Goal: Task Accomplishment & Management: Manage account settings

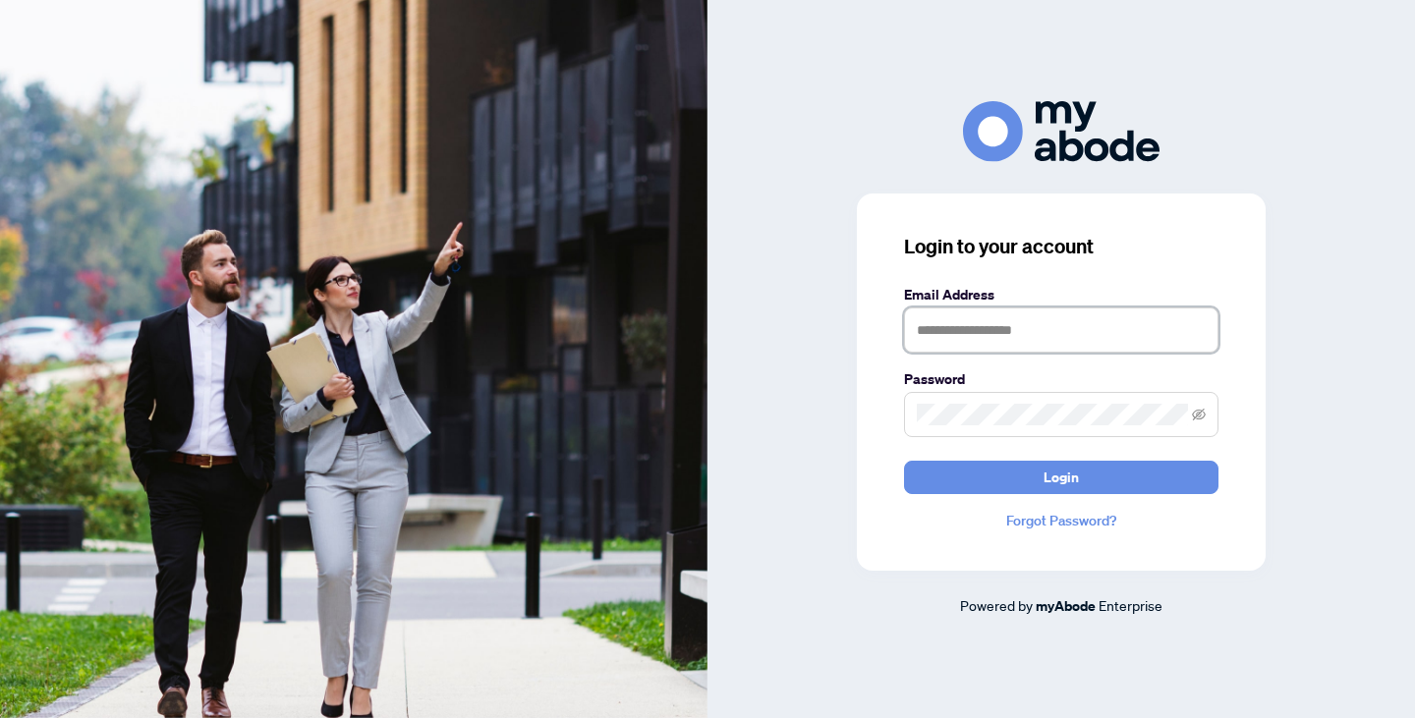
click at [1053, 320] on input "text" at bounding box center [1061, 330] width 314 height 45
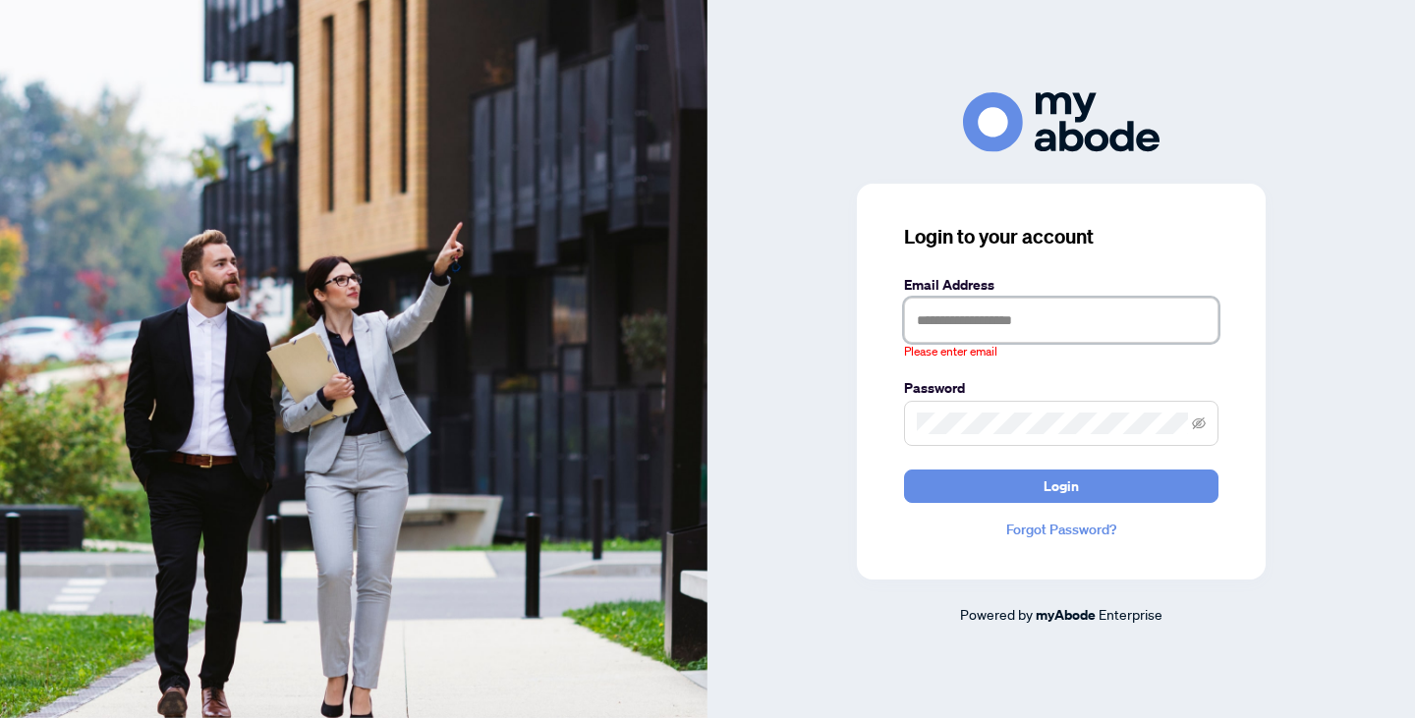
type input "**********"
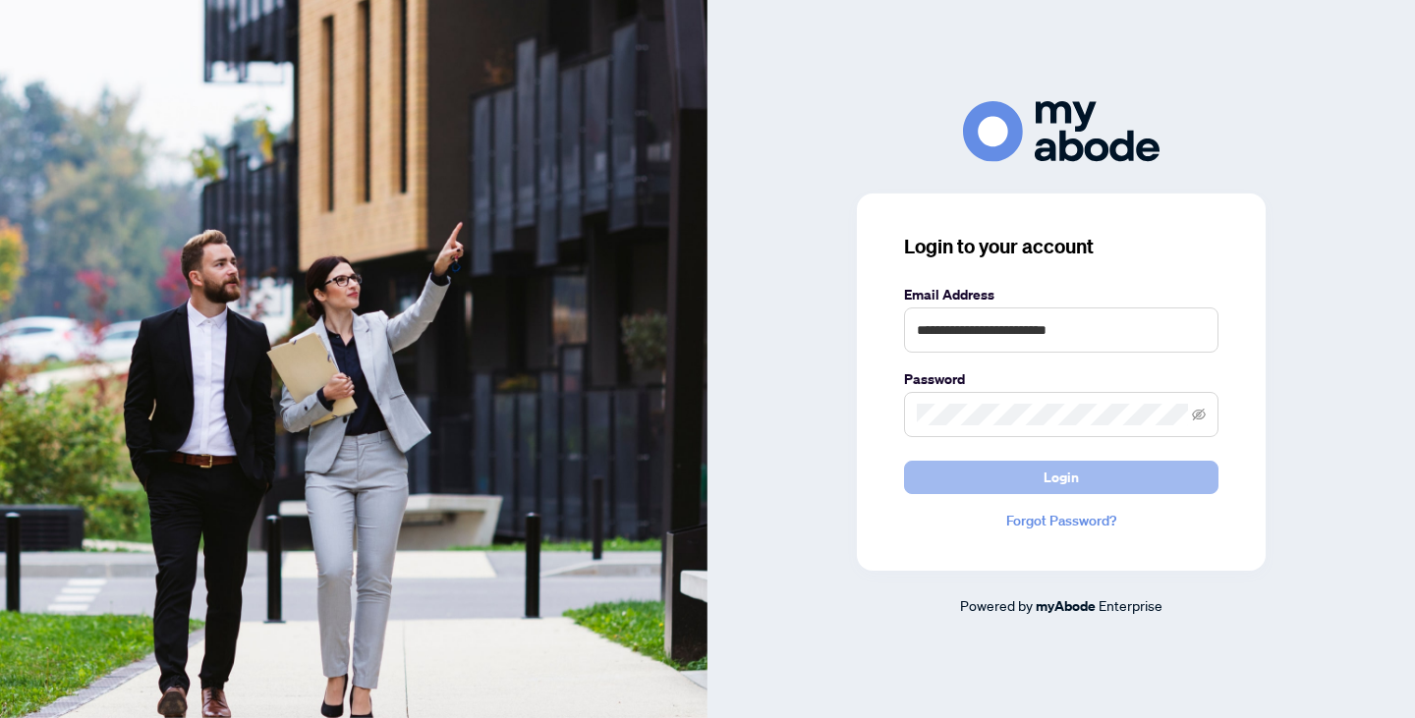
click at [1077, 489] on span "Login" at bounding box center [1061, 477] width 35 height 31
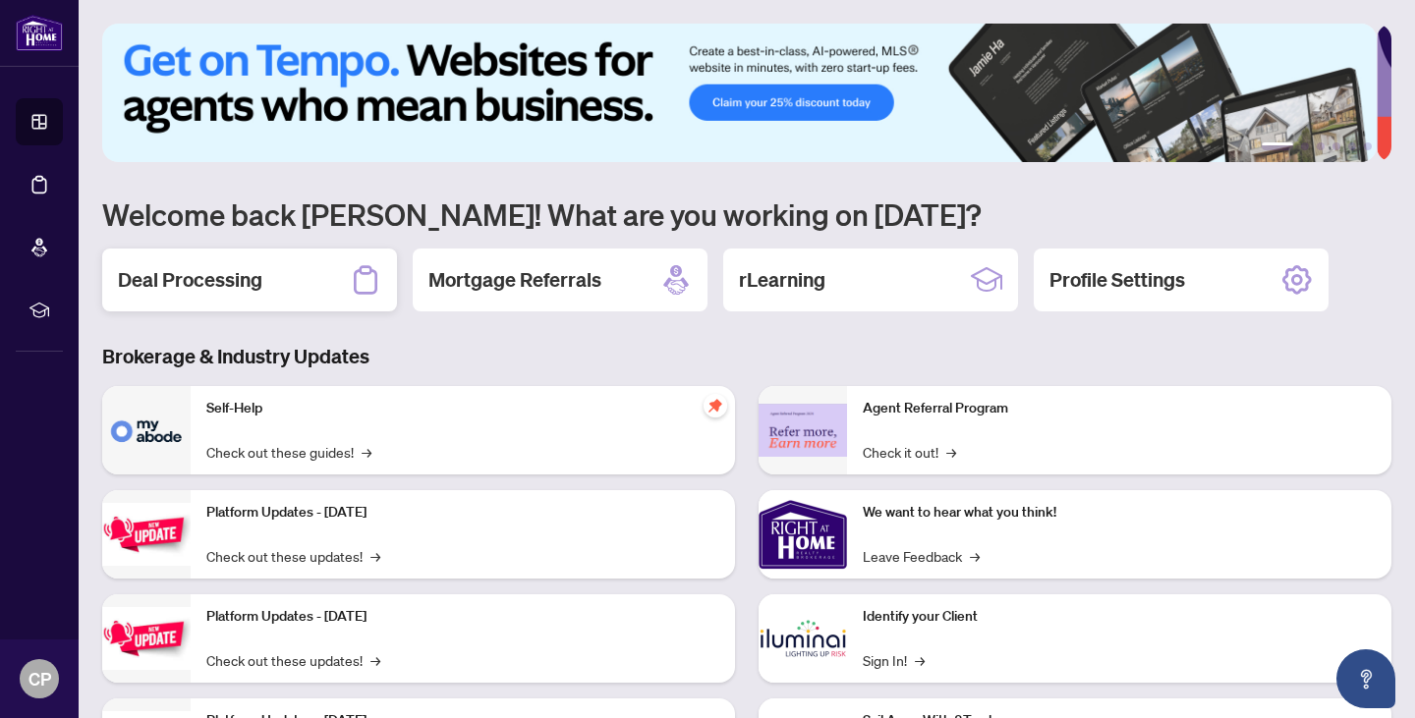
click at [185, 283] on h2 "Deal Processing" at bounding box center [190, 280] width 144 height 28
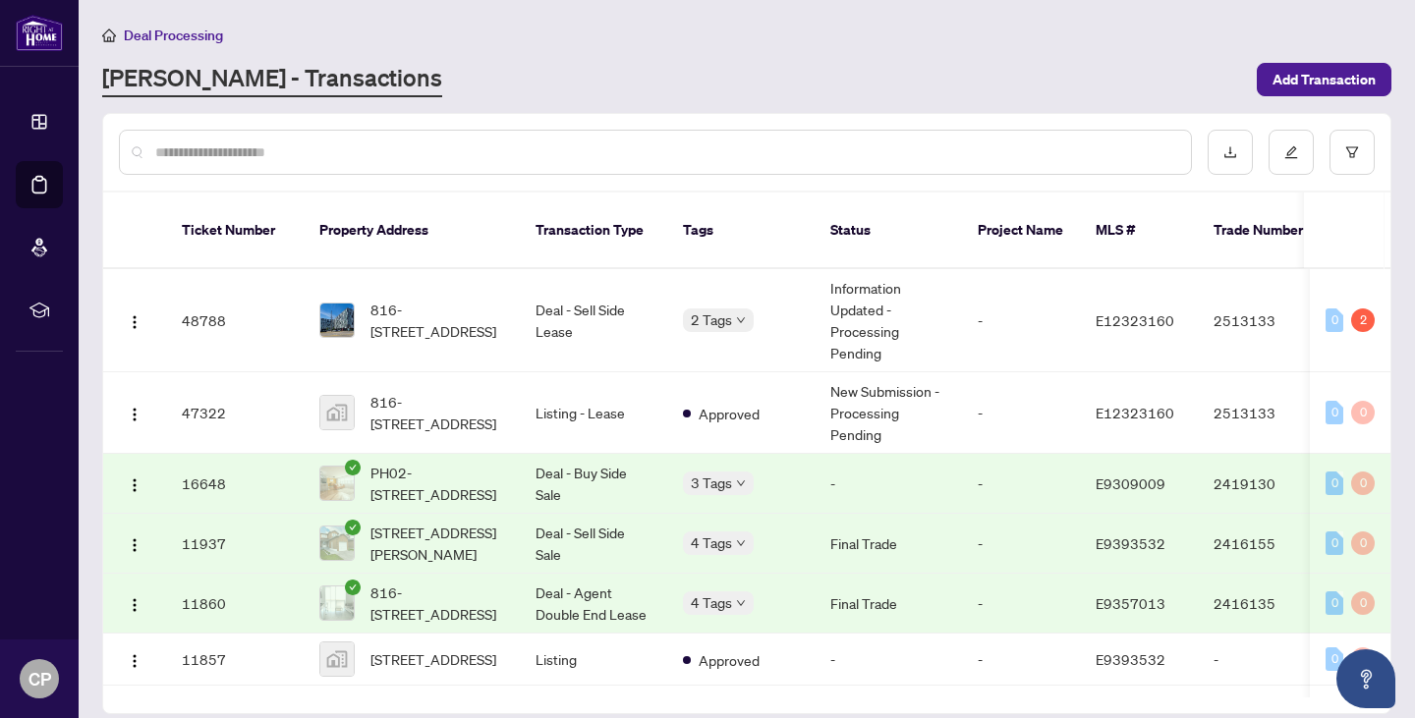
click at [1351, 309] on div "2" at bounding box center [1363, 321] width 24 height 24
click at [1358, 251] on div "Pending requirements: 2" at bounding box center [1342, 258] width 143 height 31
click at [418, 299] on span "816-[STREET_ADDRESS]" at bounding box center [438, 320] width 134 height 43
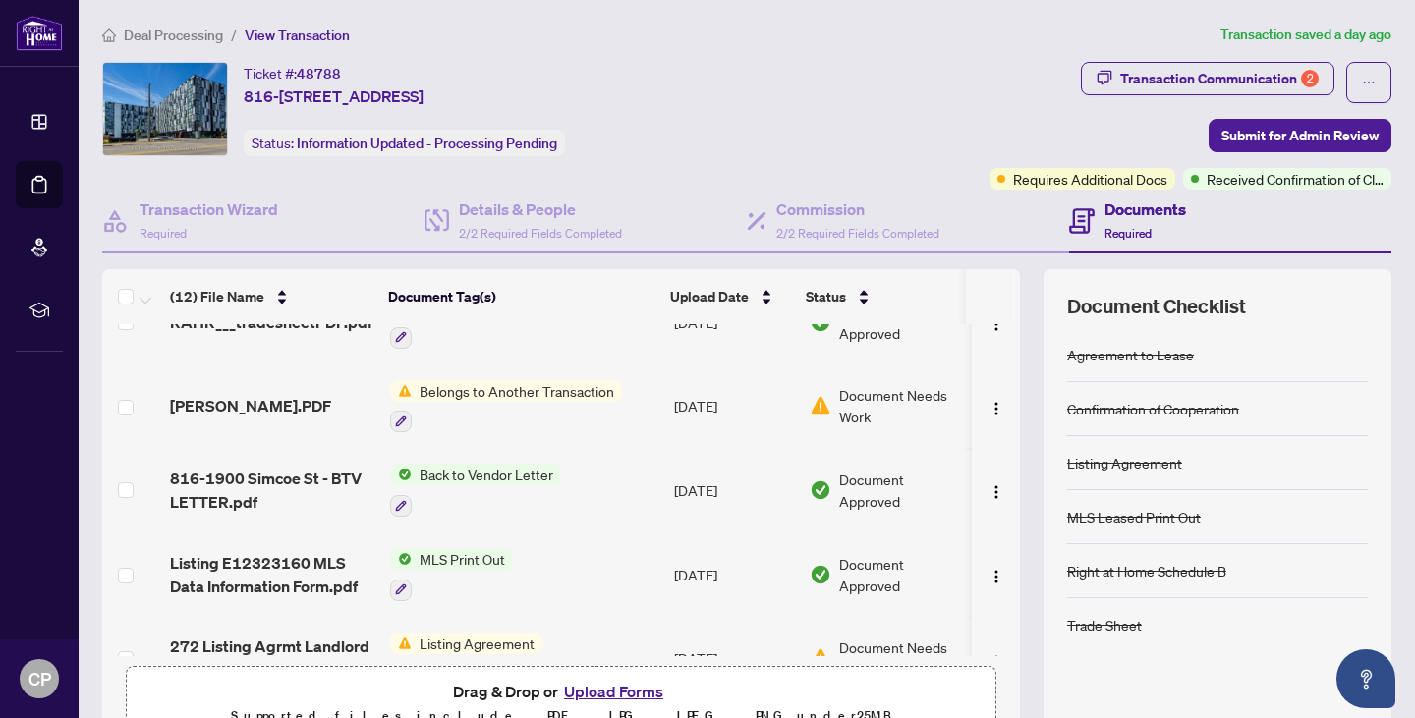
scroll to position [287, 0]
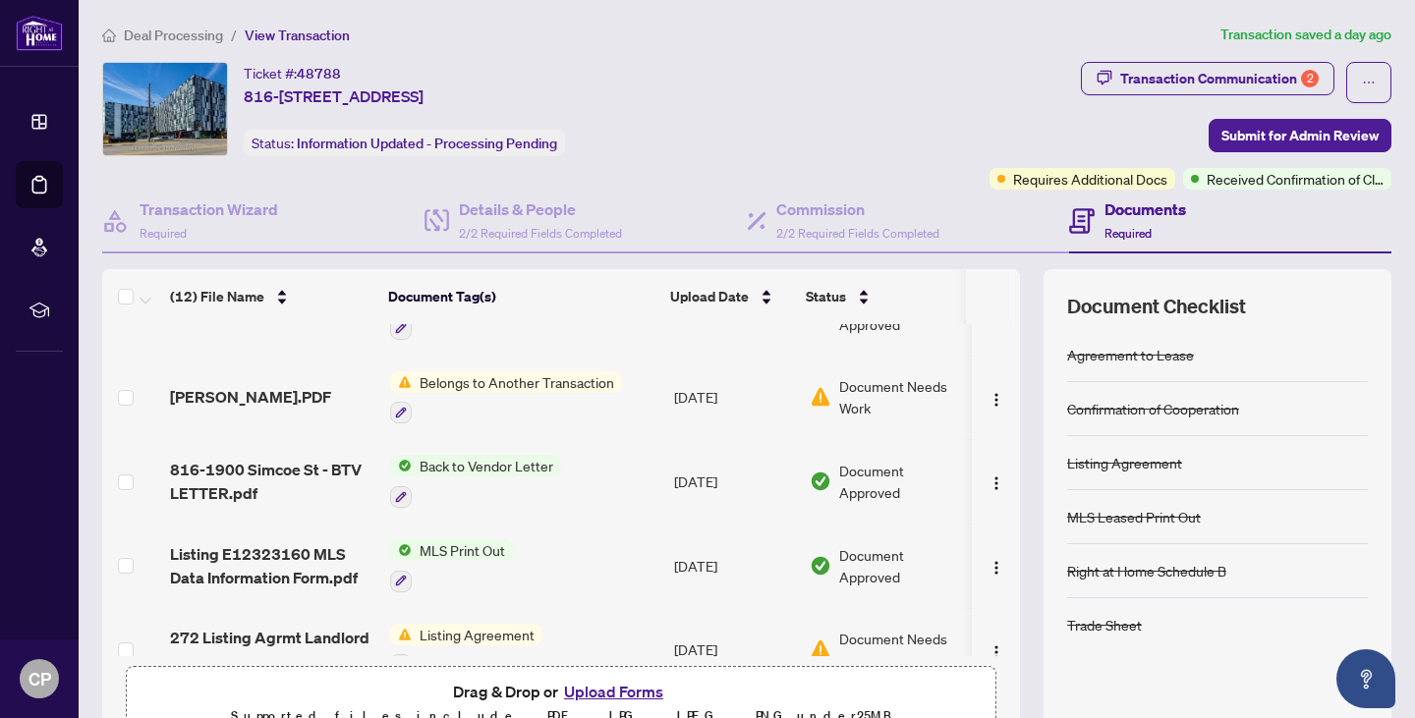
click at [542, 391] on div "Belongs to Another Transaction" at bounding box center [506, 398] width 232 height 53
click at [396, 407] on icon "button" at bounding box center [401, 413] width 12 height 12
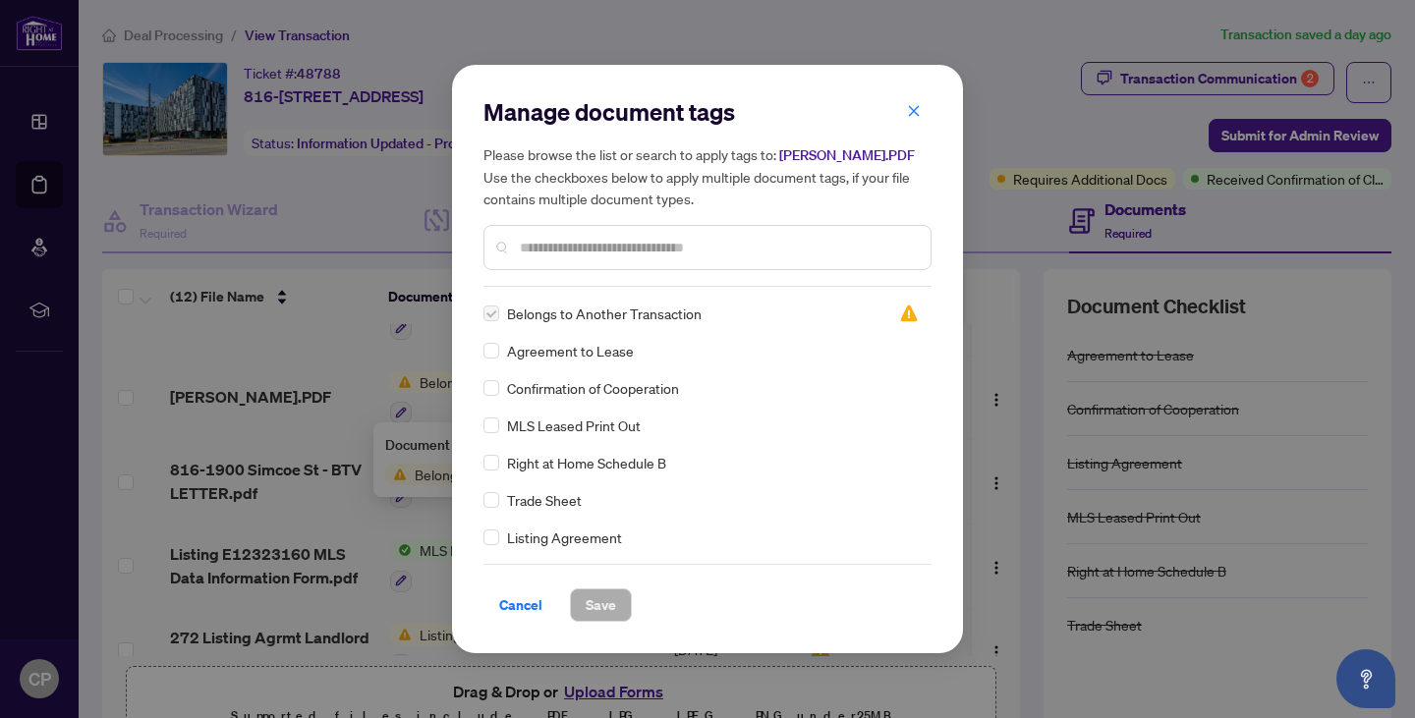
click at [495, 313] on label at bounding box center [492, 314] width 16 height 22
click at [914, 111] on icon "close" at bounding box center [914, 110] width 11 height 11
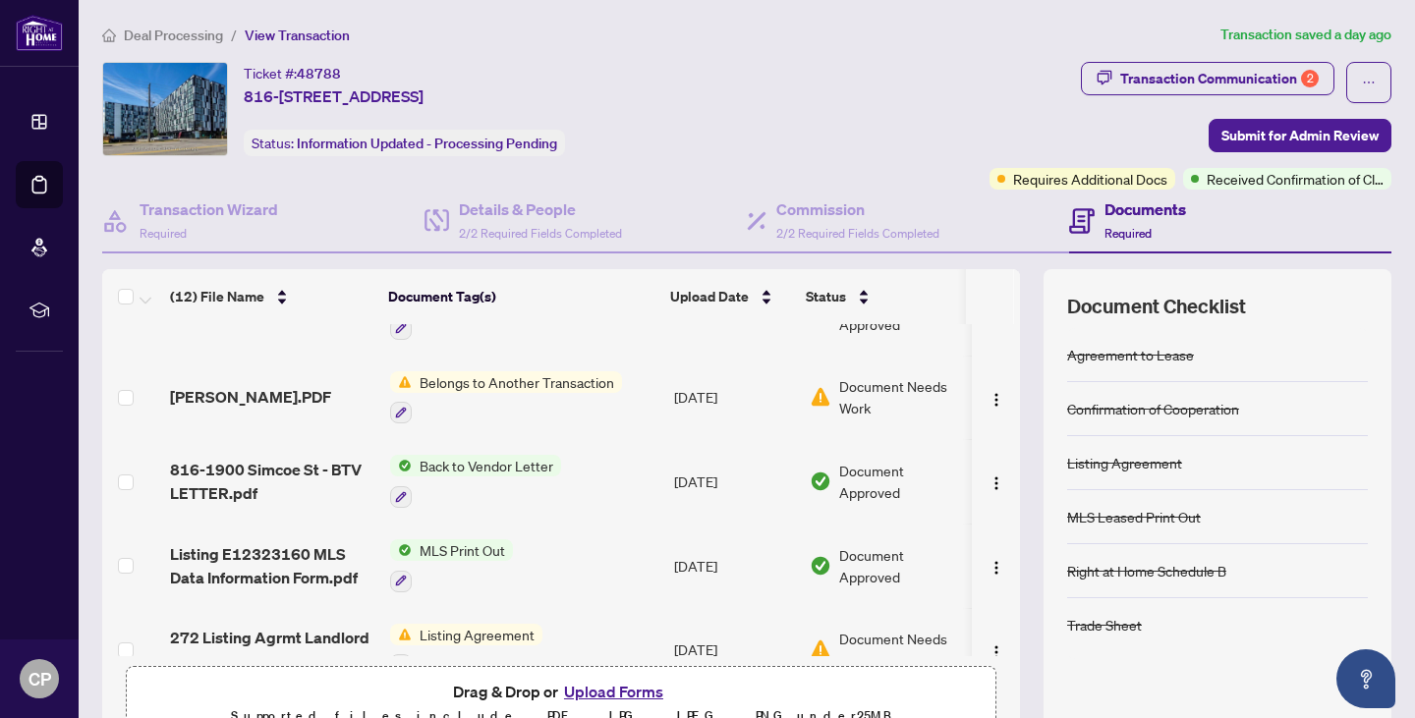
scroll to position [0, 0]
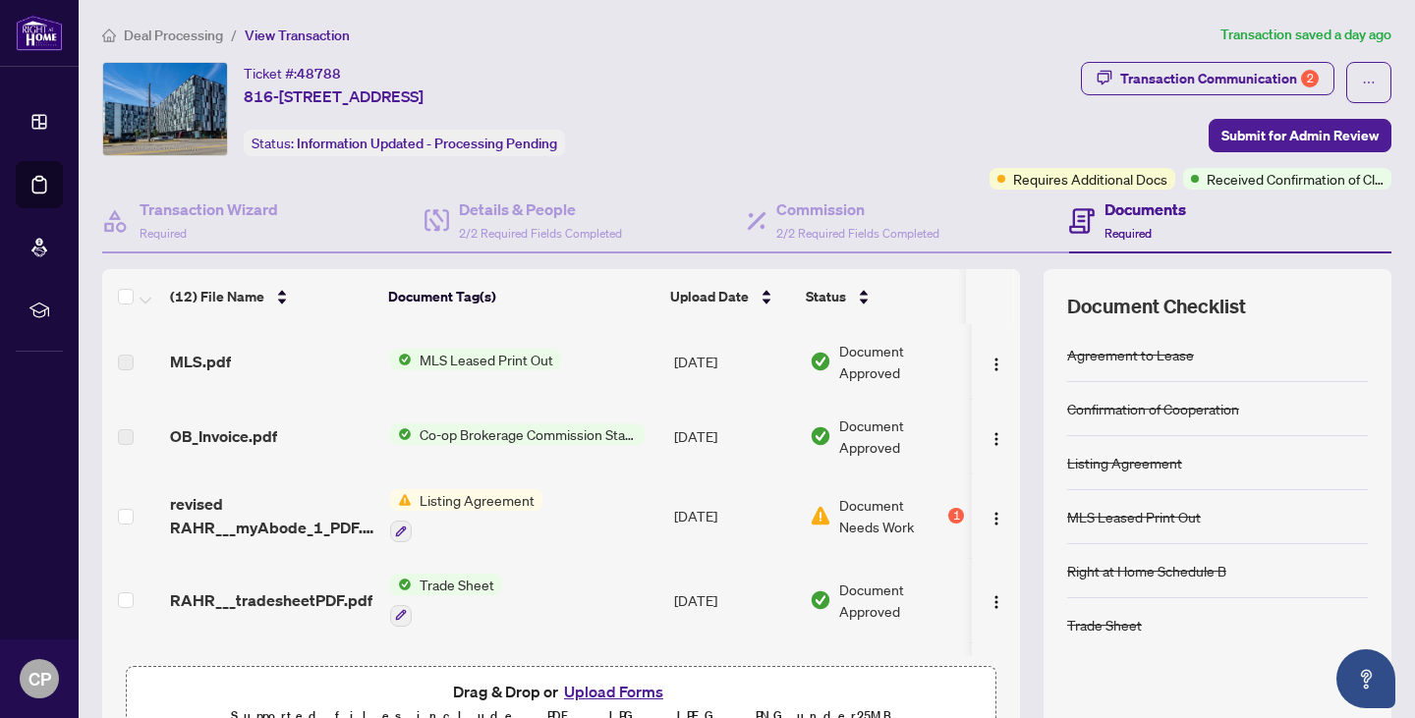
click at [1305, 190] on div "Documents Required" at bounding box center [1230, 222] width 322 height 64
click at [1229, 145] on span "Submit for Admin Review" at bounding box center [1300, 135] width 157 height 31
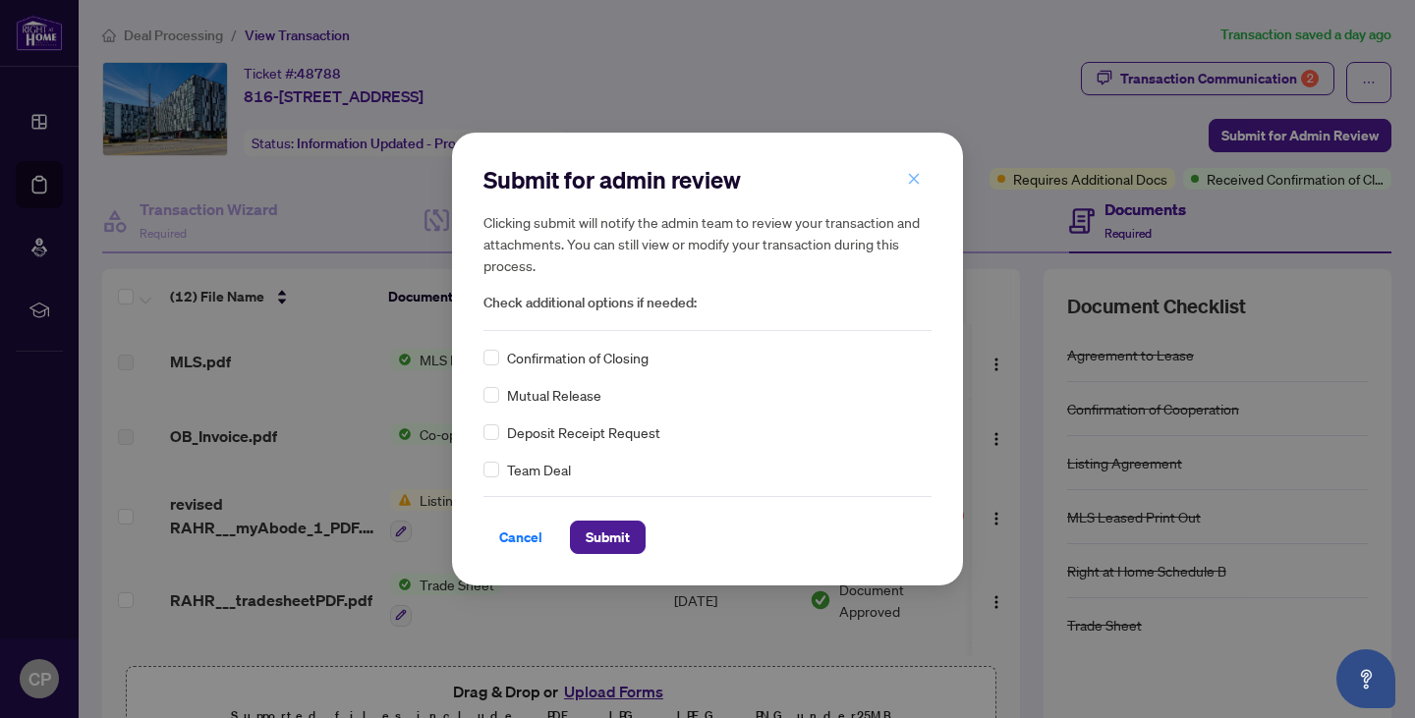
click at [930, 175] on button "button" at bounding box center [913, 178] width 39 height 33
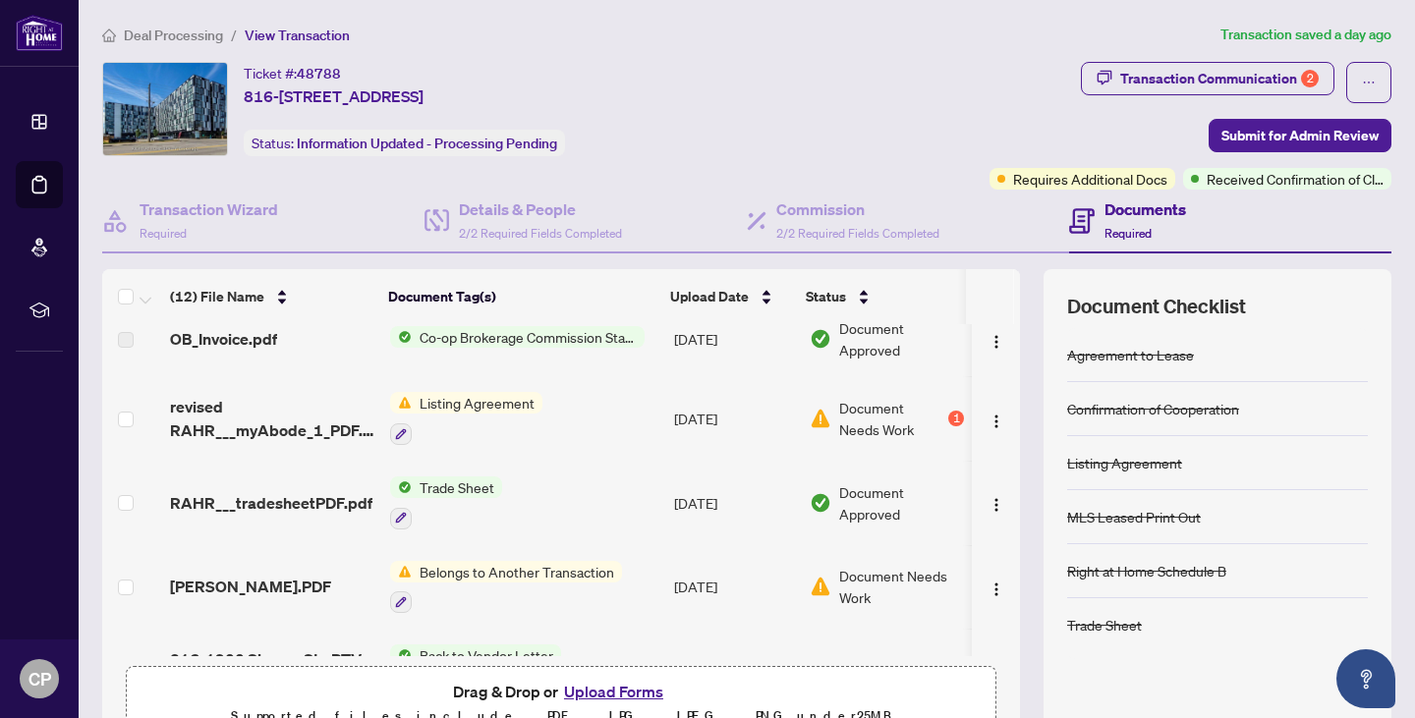
scroll to position [76, 0]
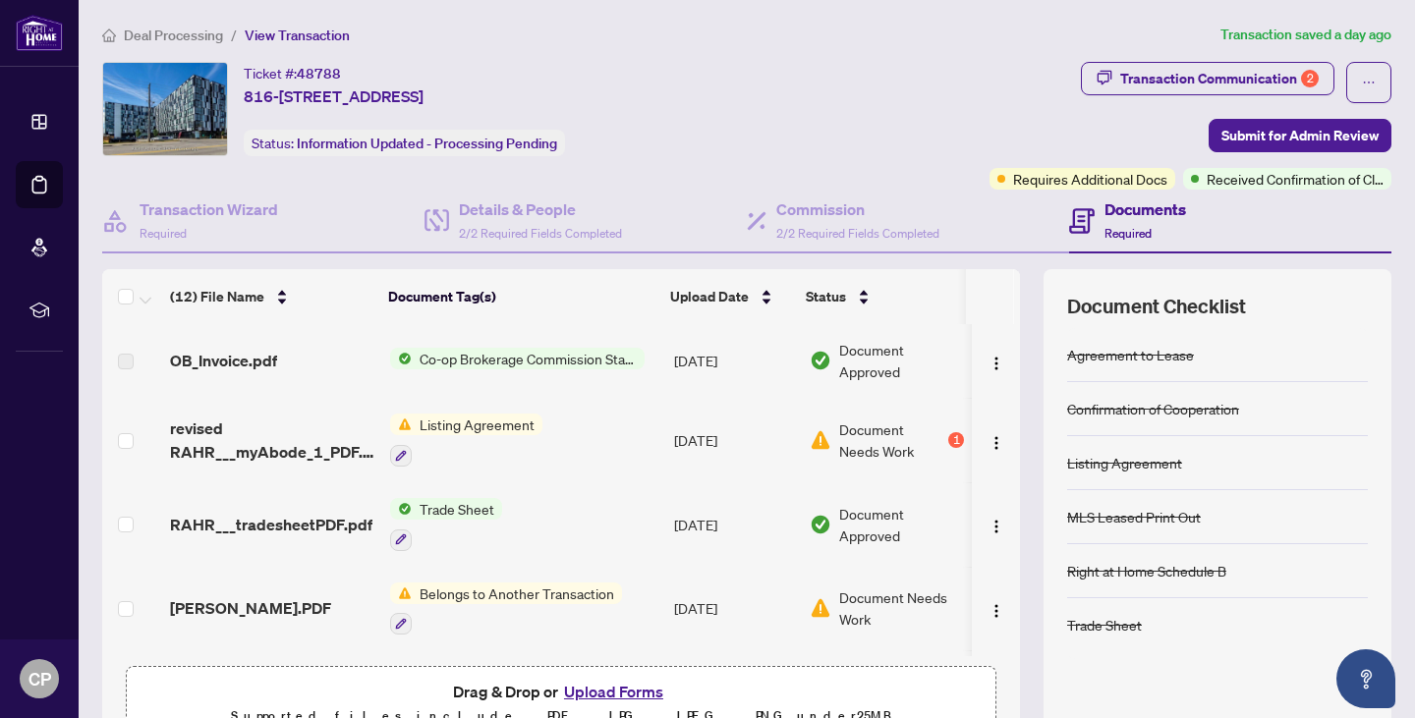
click at [470, 418] on span "Listing Agreement" at bounding box center [477, 425] width 131 height 22
click at [418, 535] on div "Document Tags Listing Agreement" at bounding box center [461, 505] width 240 height 75
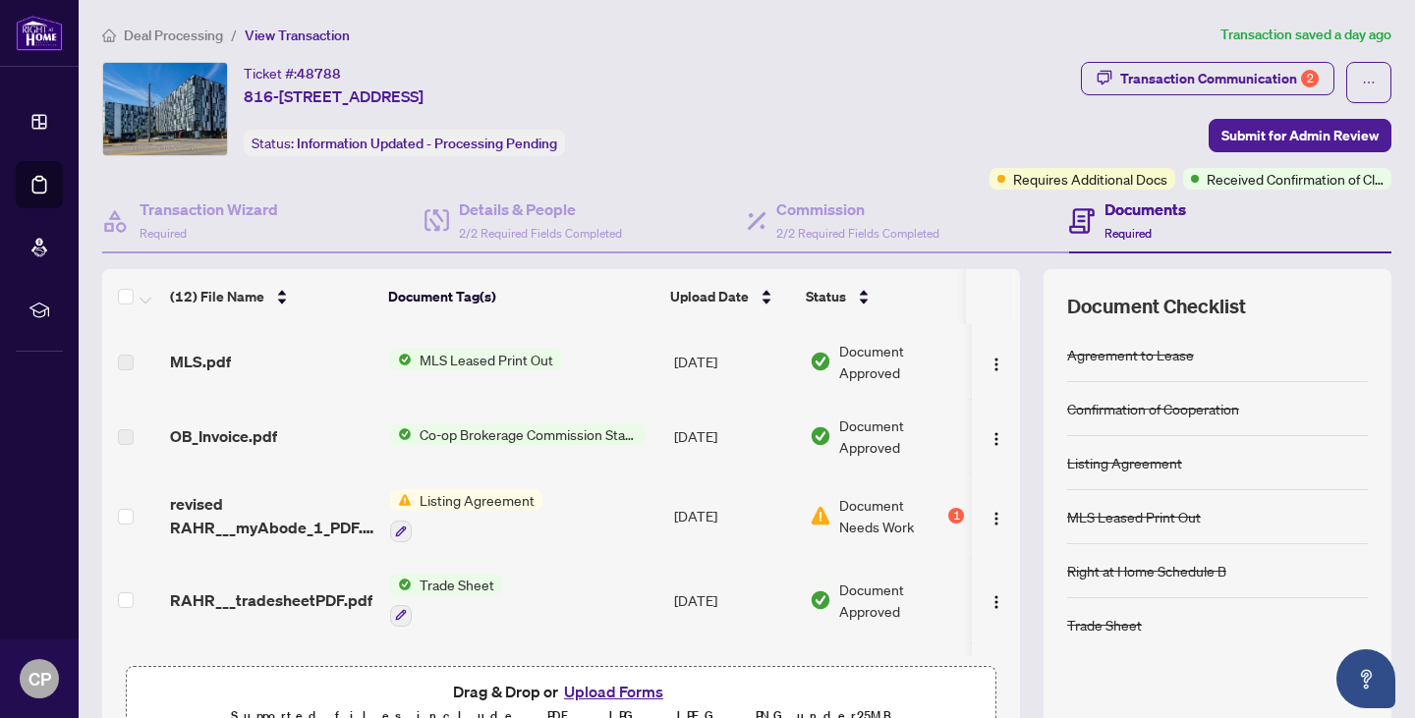
click at [1125, 231] on span "Required" at bounding box center [1128, 233] width 47 height 15
click at [1108, 219] on h4 "Documents" at bounding box center [1146, 210] width 82 height 24
click at [481, 506] on span "Listing Agreement" at bounding box center [477, 500] width 131 height 22
click at [448, 617] on div "Document Tags Listing Agreement" at bounding box center [461, 580] width 240 height 75
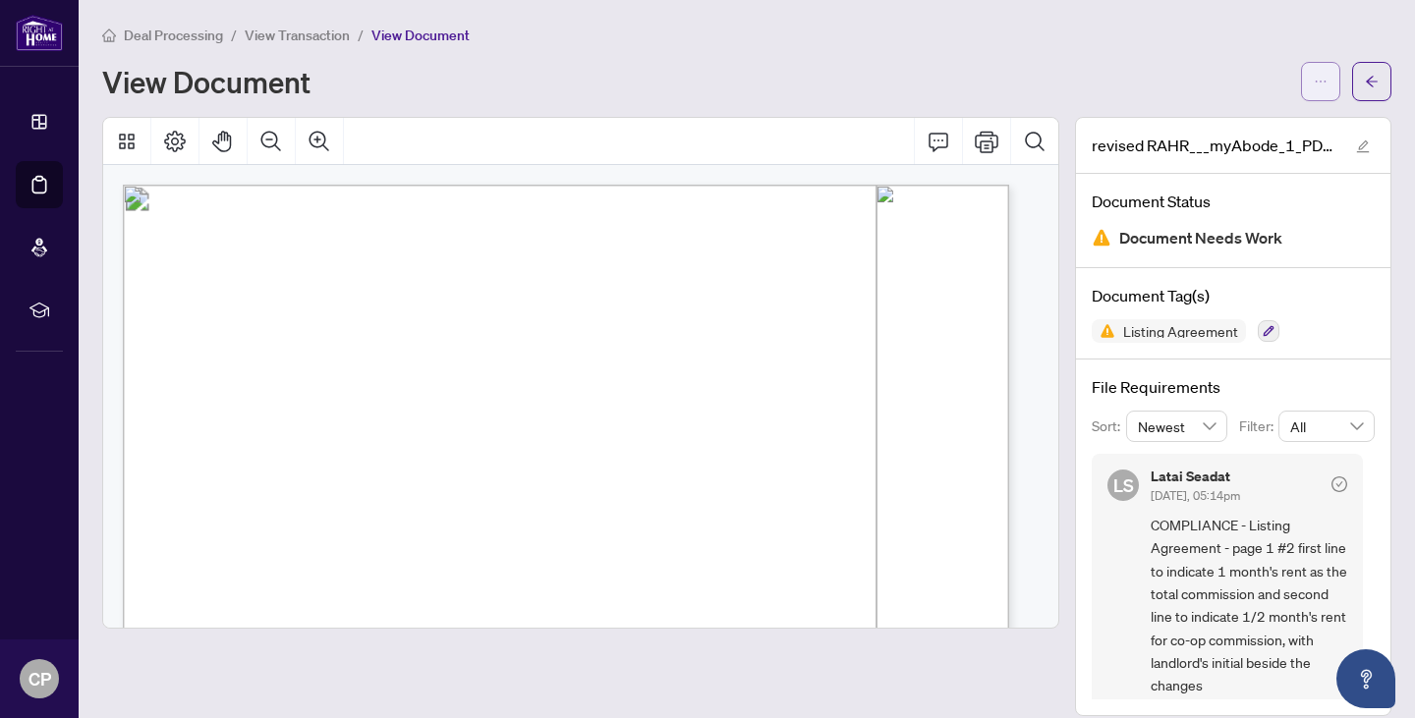
click at [1319, 74] on button "button" at bounding box center [1320, 81] width 39 height 39
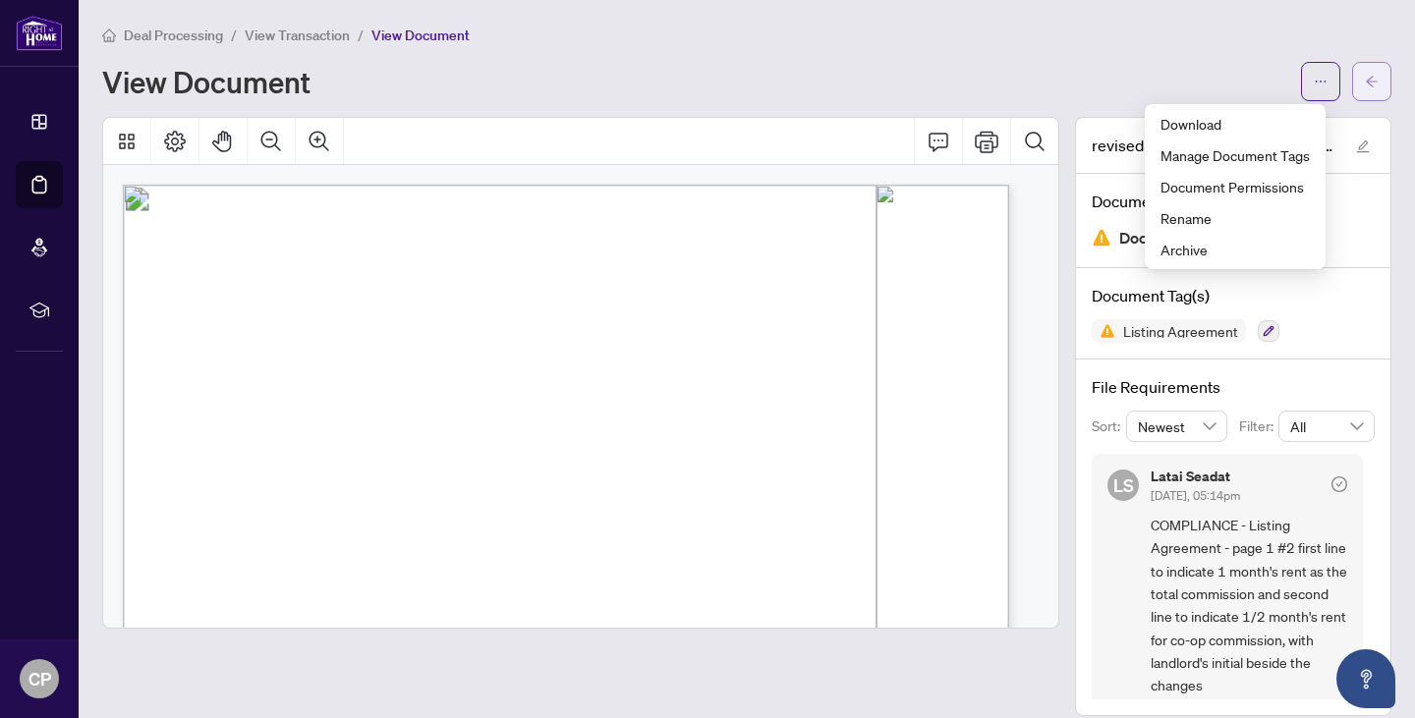
click at [1366, 81] on icon "arrow-left" at bounding box center [1372, 81] width 12 height 11
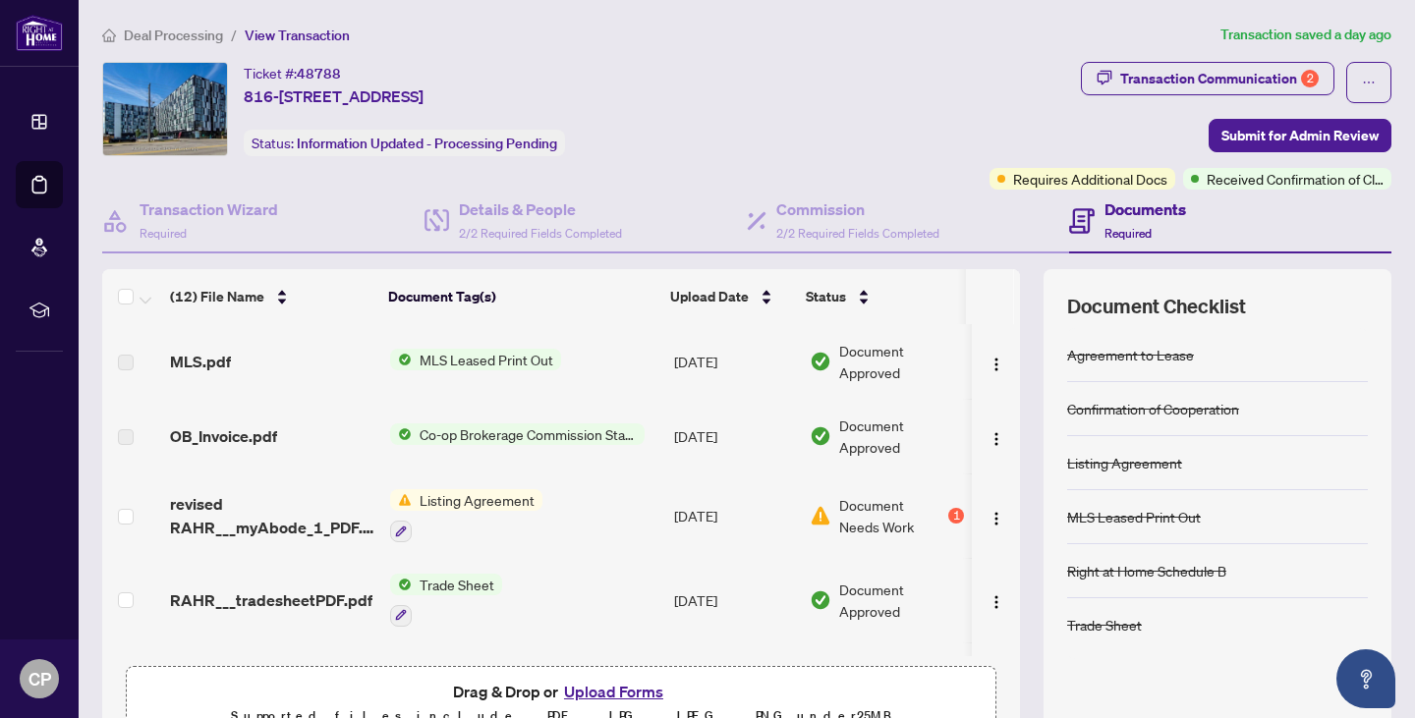
click at [301, 527] on span "revised RAHR___myAbode_1_PDF.pdf" at bounding box center [272, 515] width 204 height 47
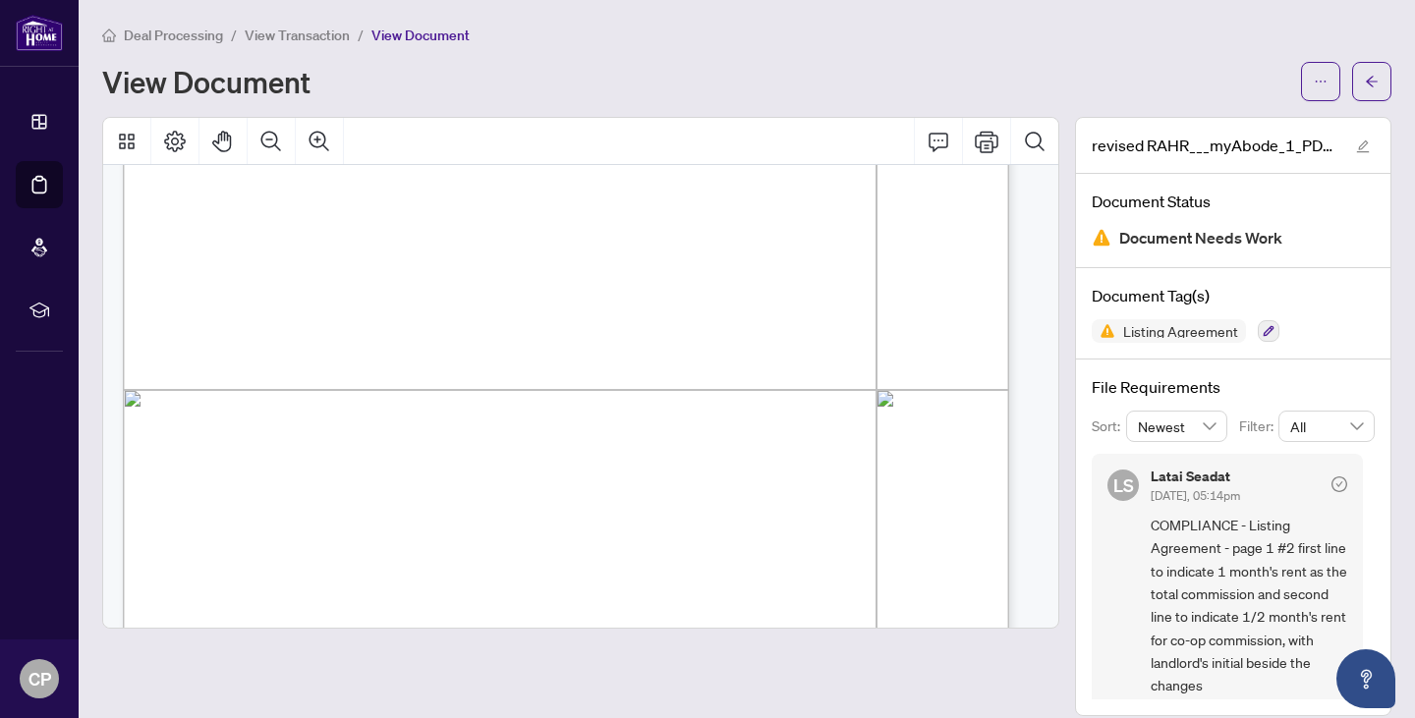
scroll to position [559, 0]
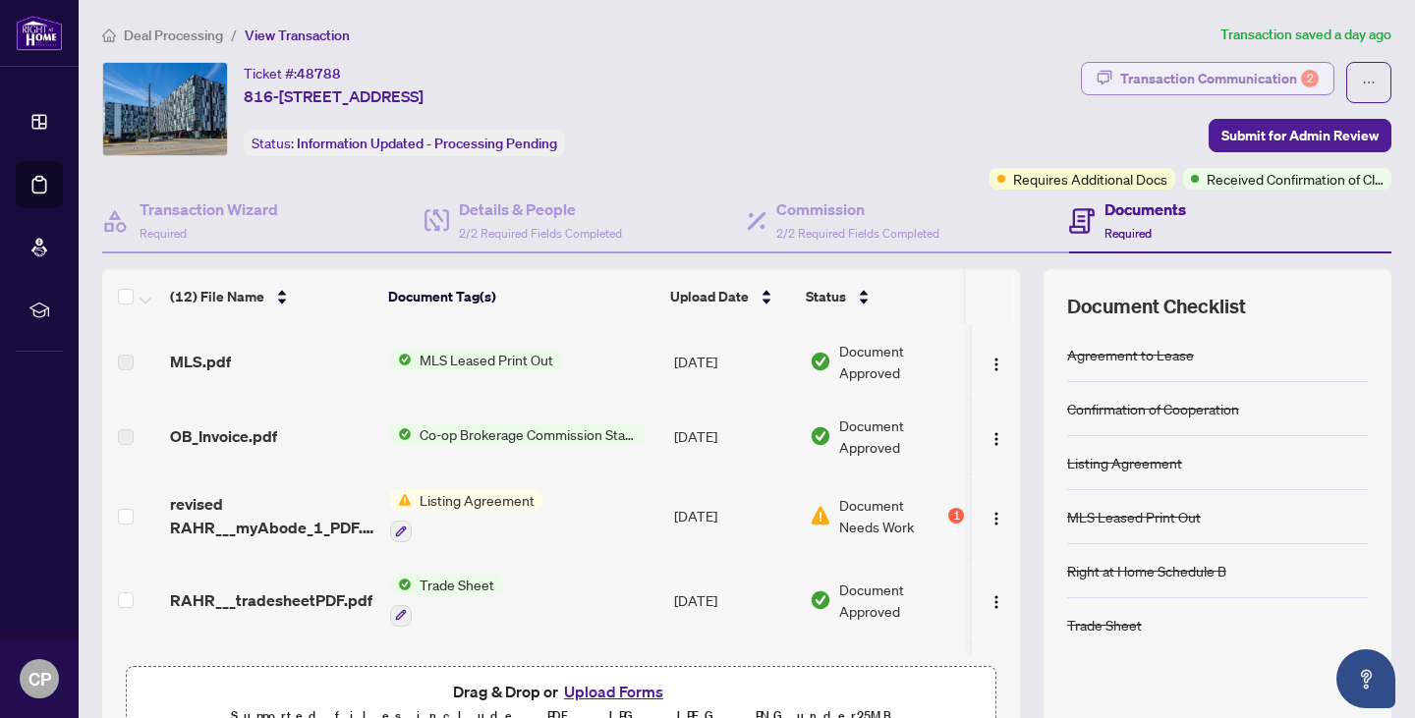
click at [1202, 80] on div "Transaction Communication 2" at bounding box center [1219, 78] width 199 height 31
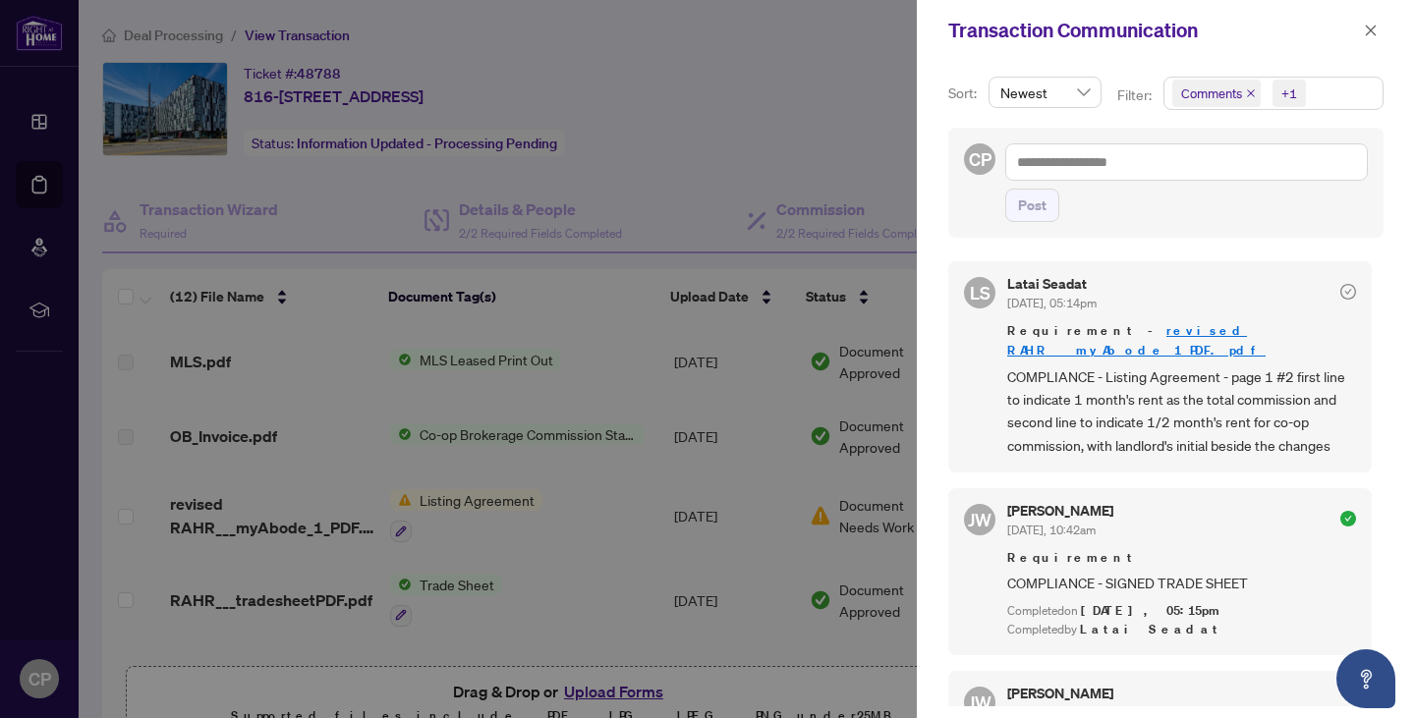
click at [1341, 288] on icon "check-circle" at bounding box center [1349, 292] width 16 height 16
click at [1370, 29] on icon "close" at bounding box center [1371, 31] width 14 height 14
